Goal: Transaction & Acquisition: Purchase product/service

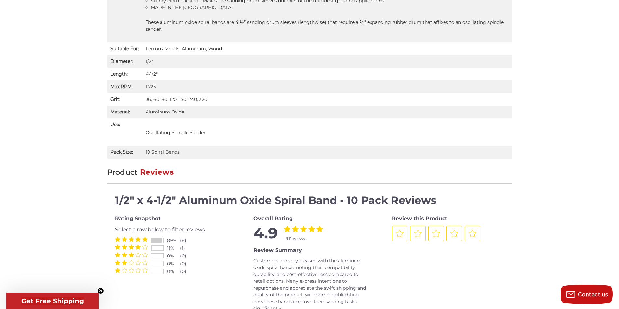
scroll to position [617, 0]
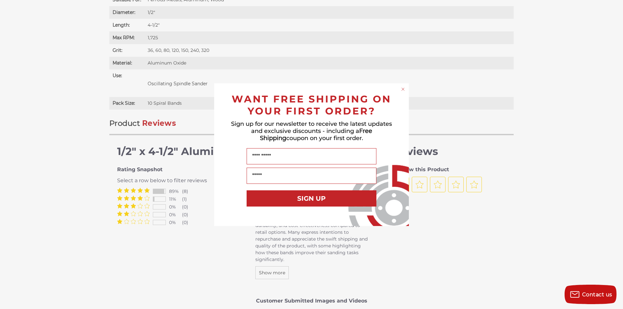
click at [404, 90] on icon "Close dialog" at bounding box center [403, 89] width 3 height 3
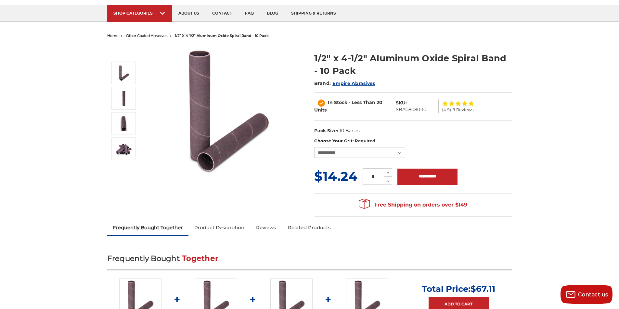
scroll to position [0, 0]
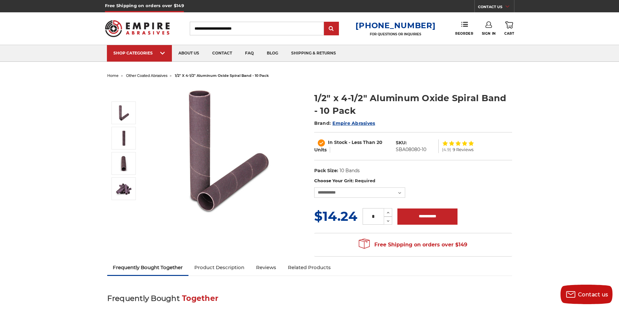
click at [229, 28] on input "Search" at bounding box center [257, 29] width 134 height 14
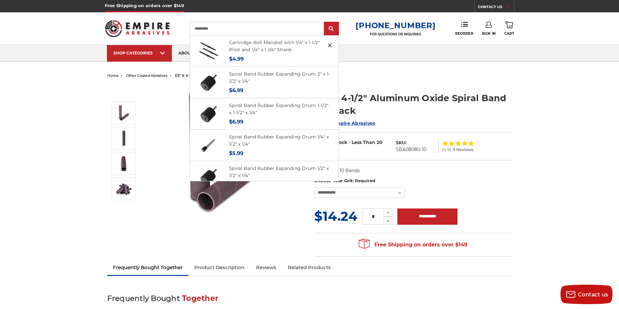
type input "**********"
click at [325, 22] on input "submit" at bounding box center [331, 28] width 13 height 13
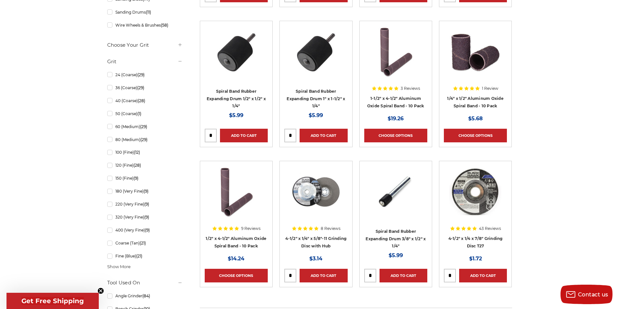
scroll to position [422, 0]
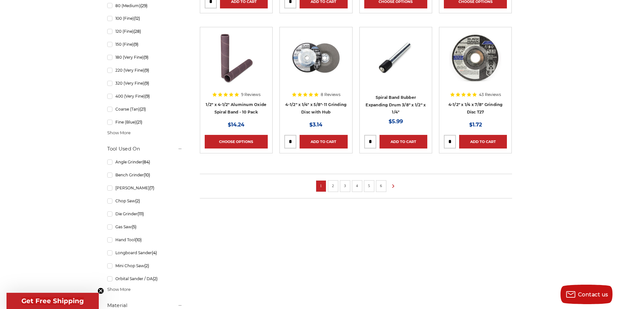
click at [331, 187] on link "2" at bounding box center [333, 185] width 6 height 7
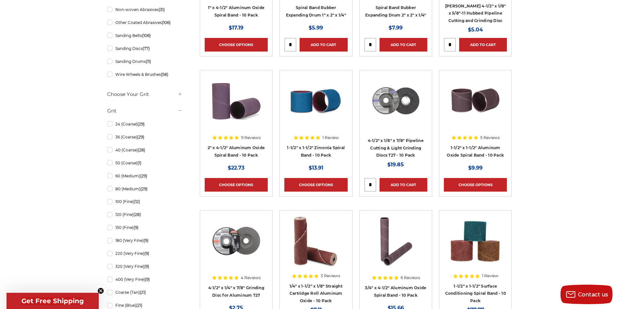
scroll to position [325, 0]
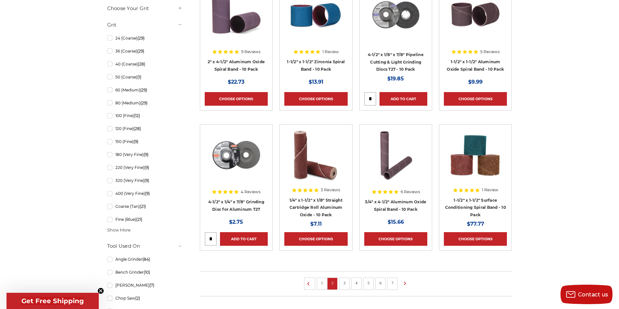
click at [344, 281] on link "3" at bounding box center [344, 283] width 6 height 7
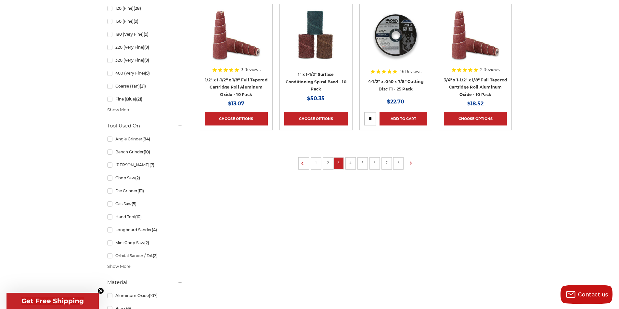
scroll to position [455, 0]
